Goal: Check status: Check status

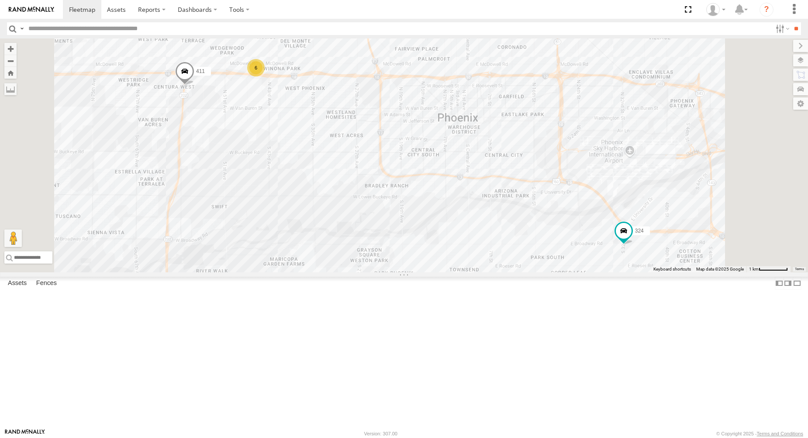
click at [194, 85] on span at bounding box center [184, 73] width 19 height 24
click at [381, 234] on div "6 411 324 411 Phoenix Baseboards 33.45885 , -112.18501 32 07:52:10 09/15/2025" at bounding box center [404, 155] width 808 height 234
click at [0, 0] on div "Phoenix" at bounding box center [0, 0] width 0 height 0
